Goal: Transaction & Acquisition: Obtain resource

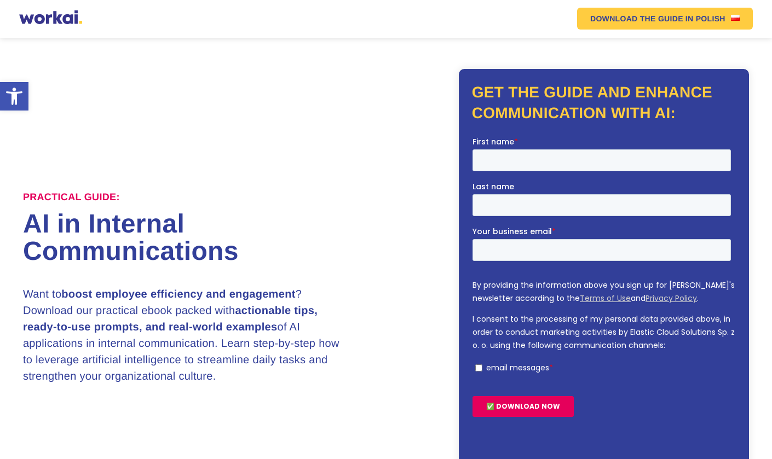
scroll to position [13, 0]
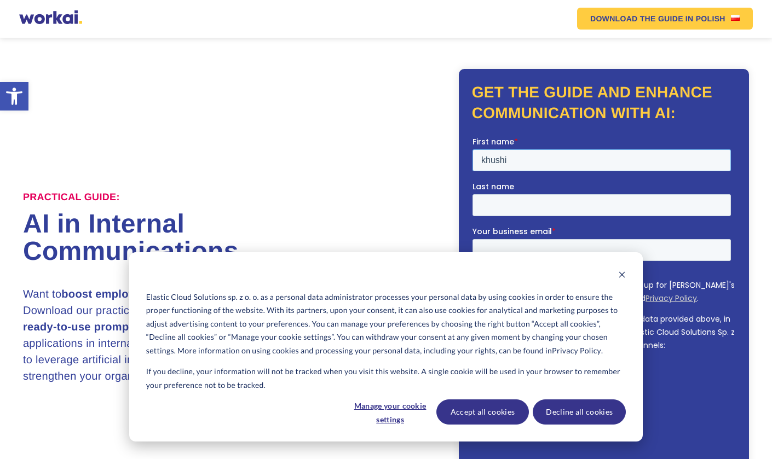
type input "khushi"
type input "shah"
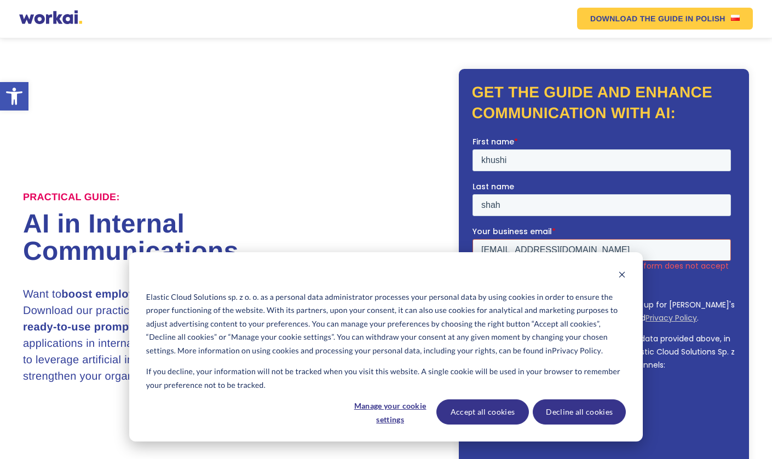
type input "[EMAIL_ADDRESS][DOMAIN_NAME]"
click at [510, 417] on button "Accept all cookies" at bounding box center [482, 412] width 93 height 25
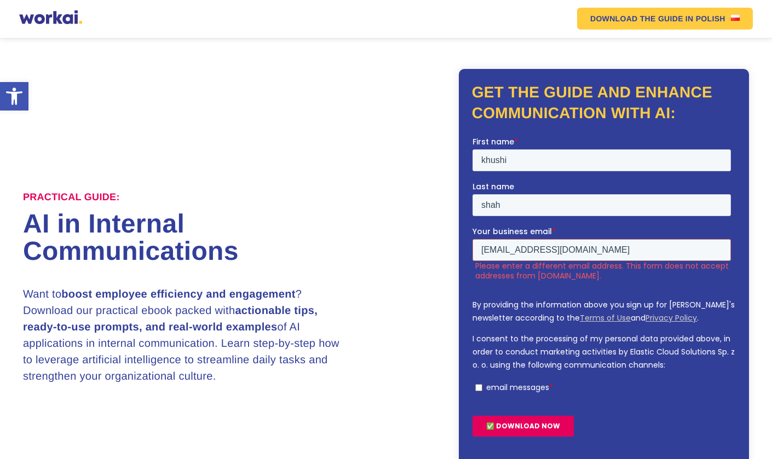
click at [479, 382] on label "email messages *" at bounding box center [603, 387] width 256 height 10
click at [479, 384] on input "email messages *" at bounding box center [478, 387] width 7 height 7
checkbox input "true"
click at [500, 415] on input "✅ DOWNLOAD NOW" at bounding box center [522, 425] width 101 height 21
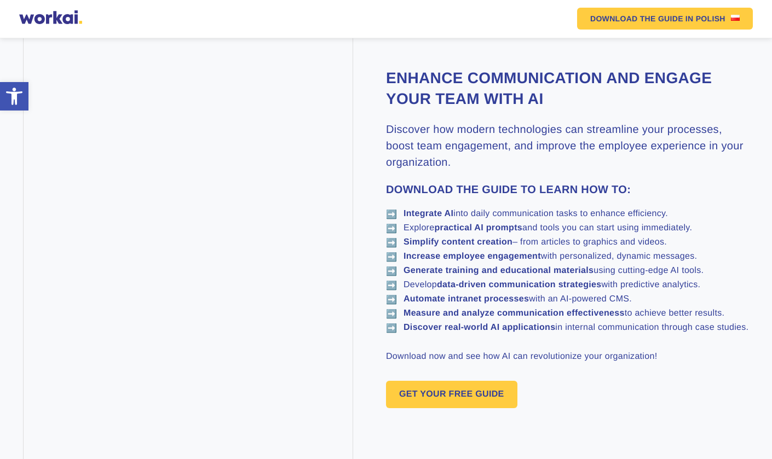
scroll to position [612, 0]
click at [455, 409] on link "GET YOUR FREE GUIDE" at bounding box center [451, 395] width 131 height 27
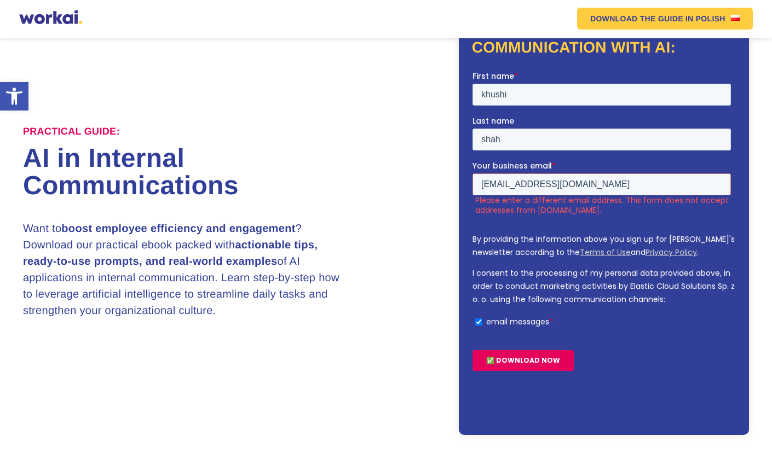
scroll to position [71, 0]
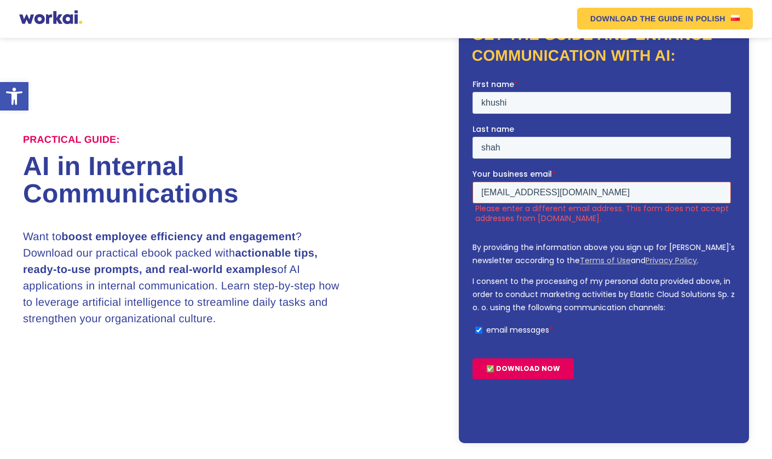
drag, startPoint x: 601, startPoint y: 142, endPoint x: 473, endPoint y: 142, distance: 127.5
click at [473, 181] on input "[EMAIL_ADDRESS][DOMAIN_NAME]" at bounding box center [601, 192] width 258 height 22
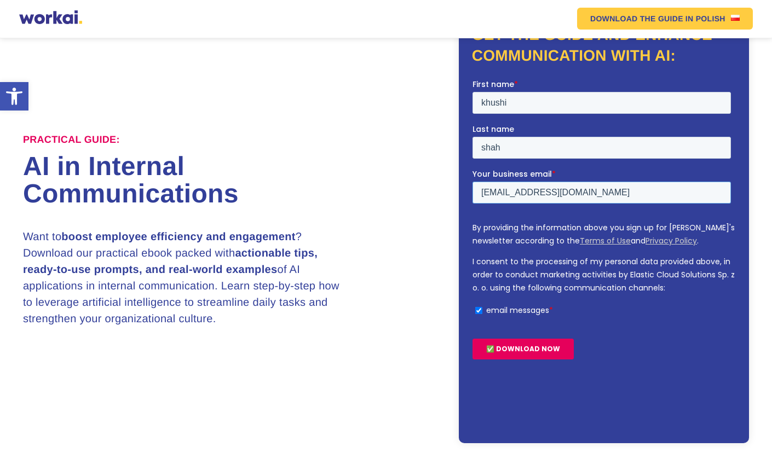
type input "[EMAIL_ADDRESS][DOMAIN_NAME]"
click at [522, 338] on input "✅ DOWNLOAD NOW" at bounding box center [522, 348] width 101 height 21
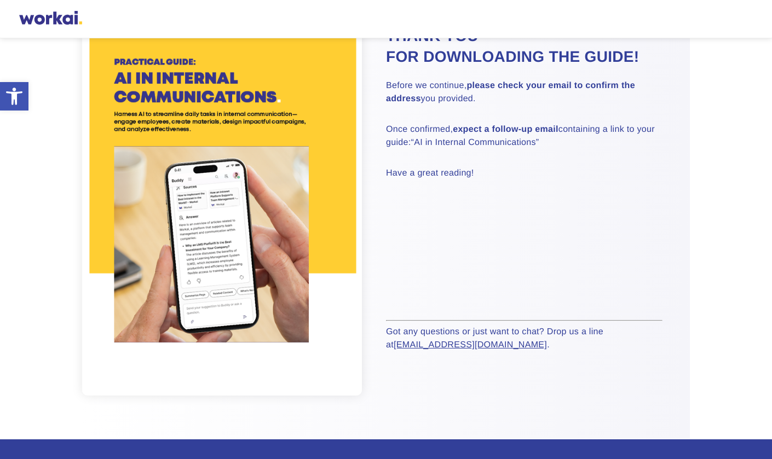
scroll to position [97, 0]
